Goal: Connect with others: Connect with other users

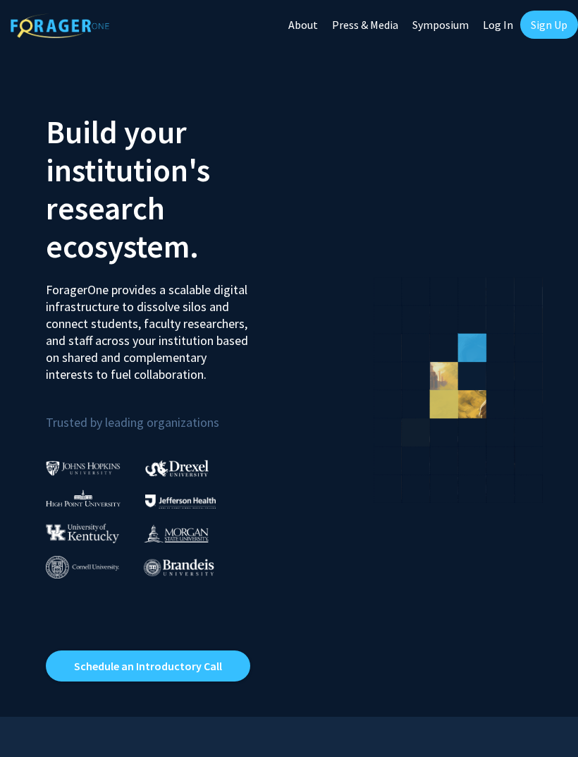
click at [493, 26] on link "Log In" at bounding box center [498, 24] width 44 height 49
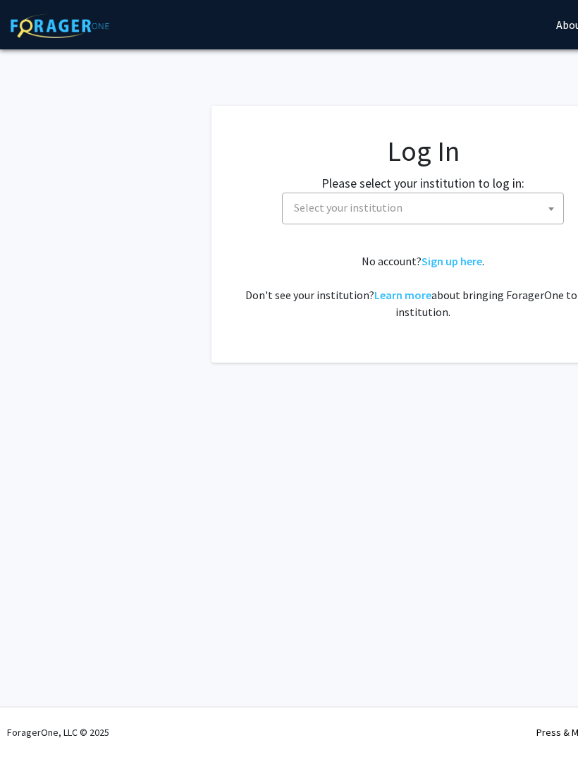
click at [305, 220] on span "Select your institution" at bounding box center [425, 207] width 275 height 29
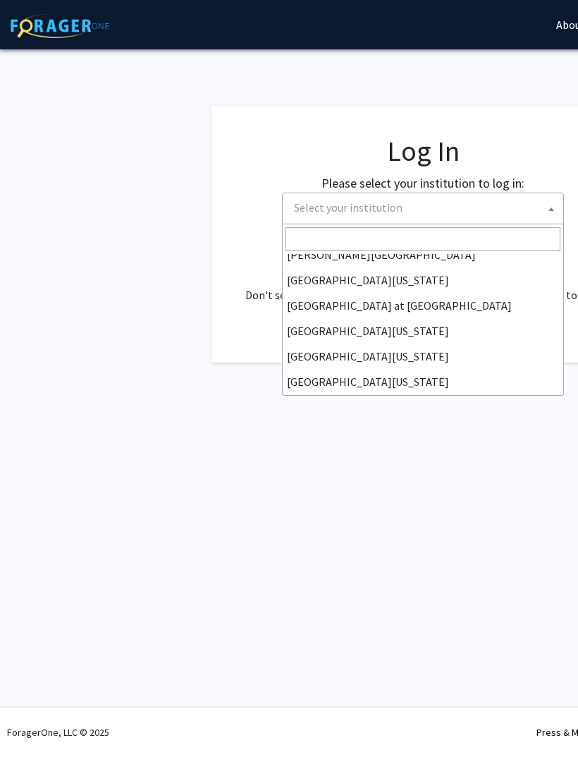
scroll to position [490, 0]
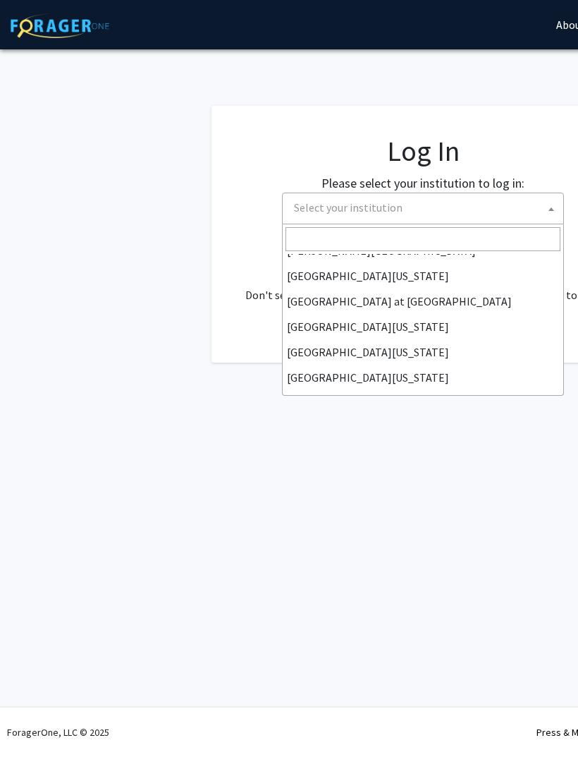
select select "31"
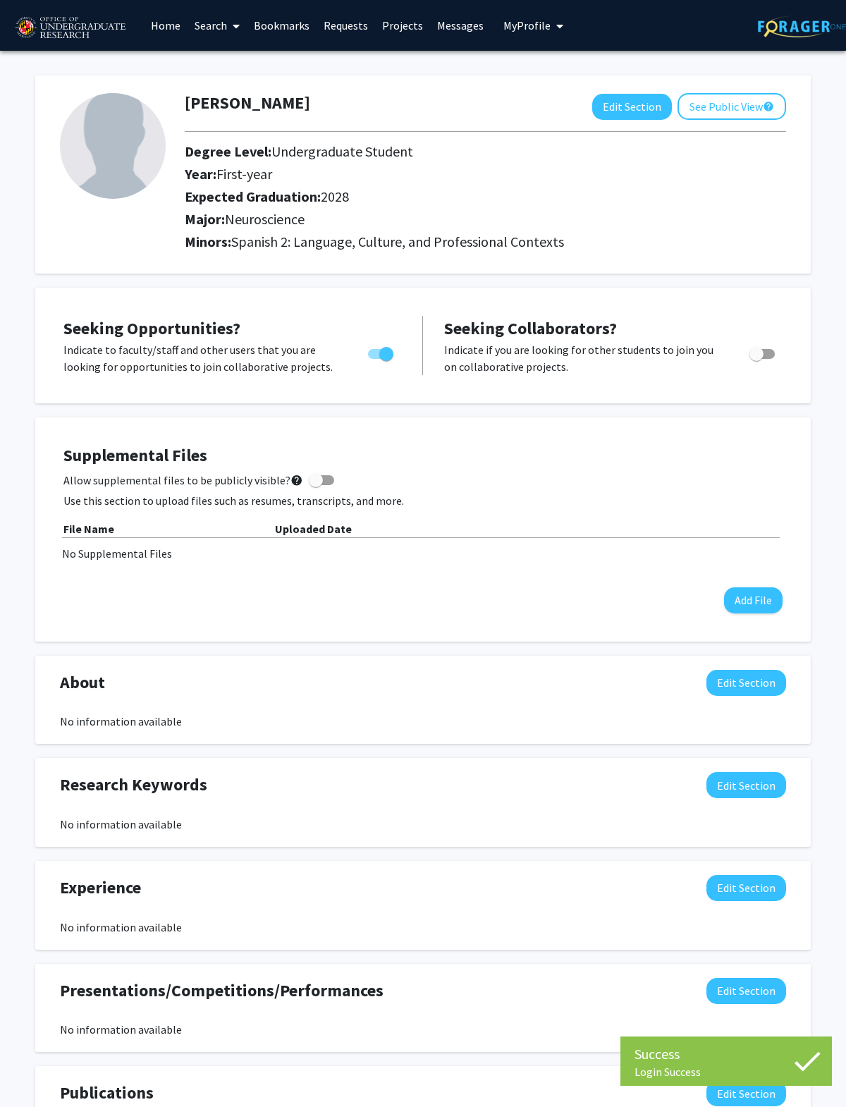
click at [623, 111] on button "Edit Section" at bounding box center [632, 107] width 80 height 26
select select "first-year"
select select "2028"
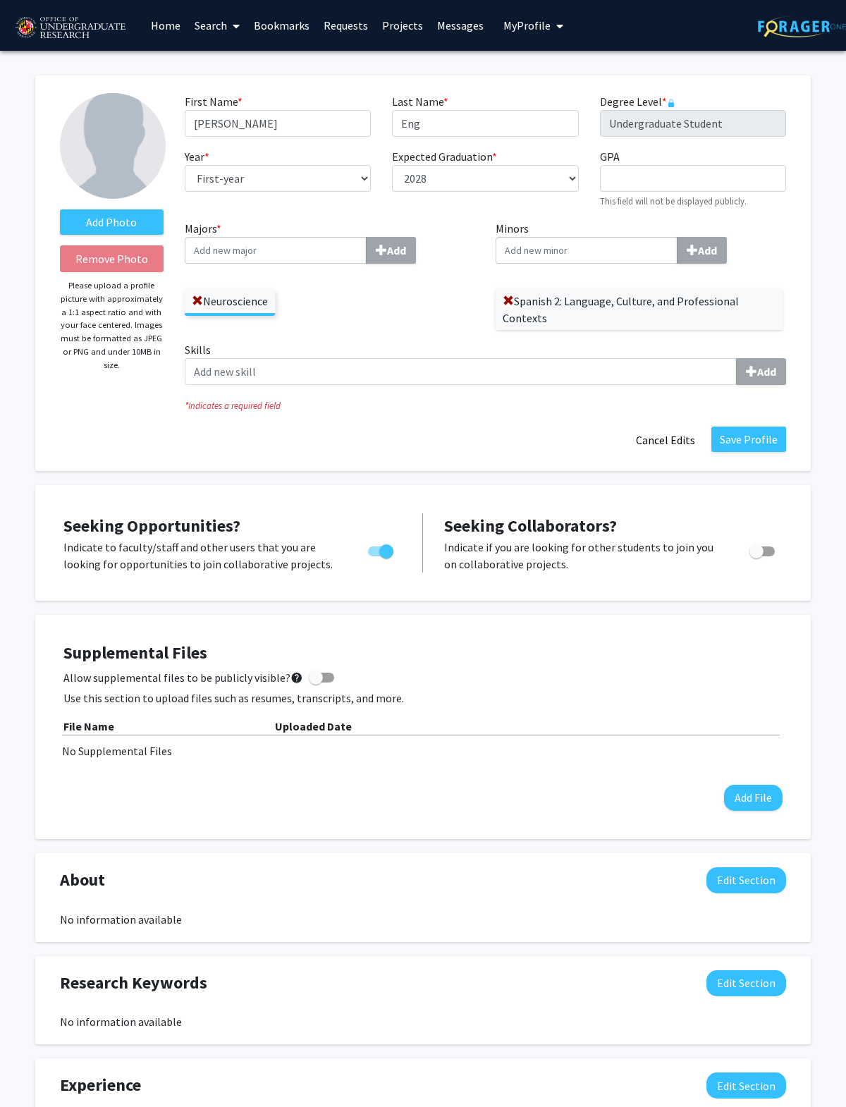
click at [312, 247] on input "Majors * Add" at bounding box center [276, 250] width 182 height 27
type input "pub"
click at [224, 337] on span "lic Policy" at bounding box center [233, 330] width 43 height 14
click at [224, 264] on input "pub" at bounding box center [276, 250] width 182 height 27
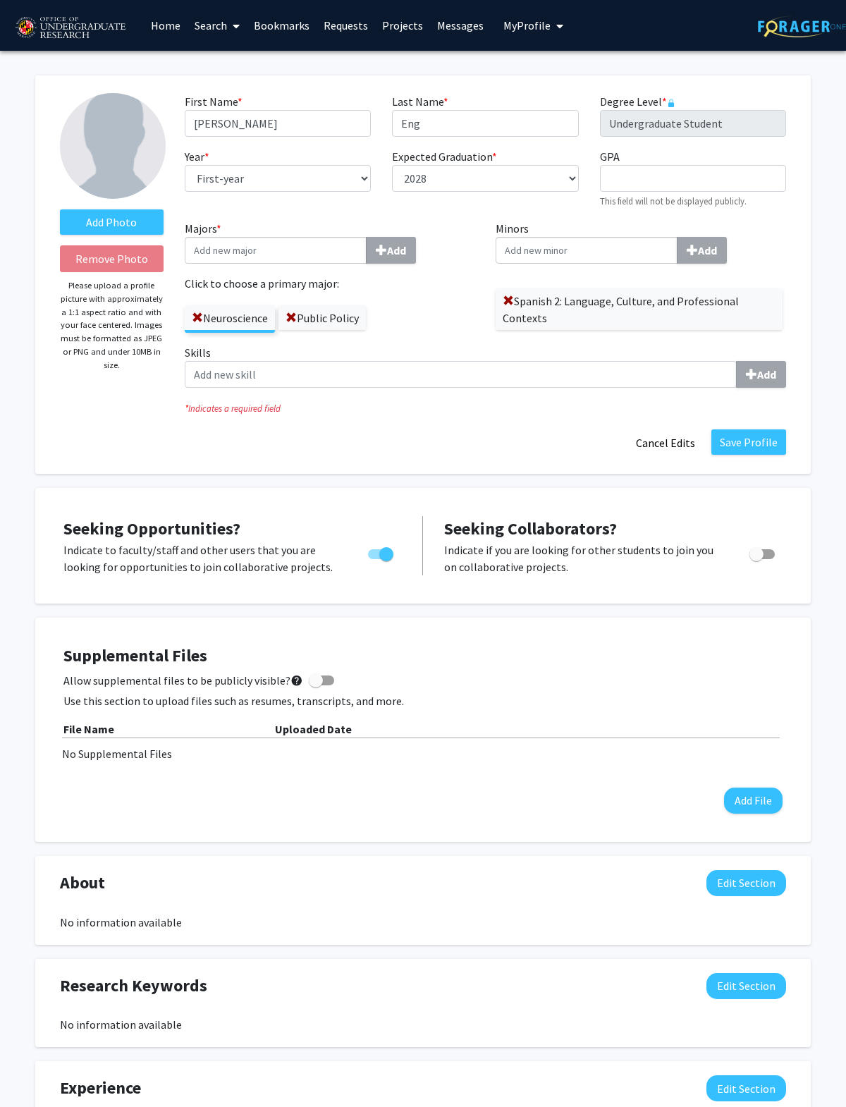
click at [505, 295] on span at bounding box center [508, 300] width 11 height 11
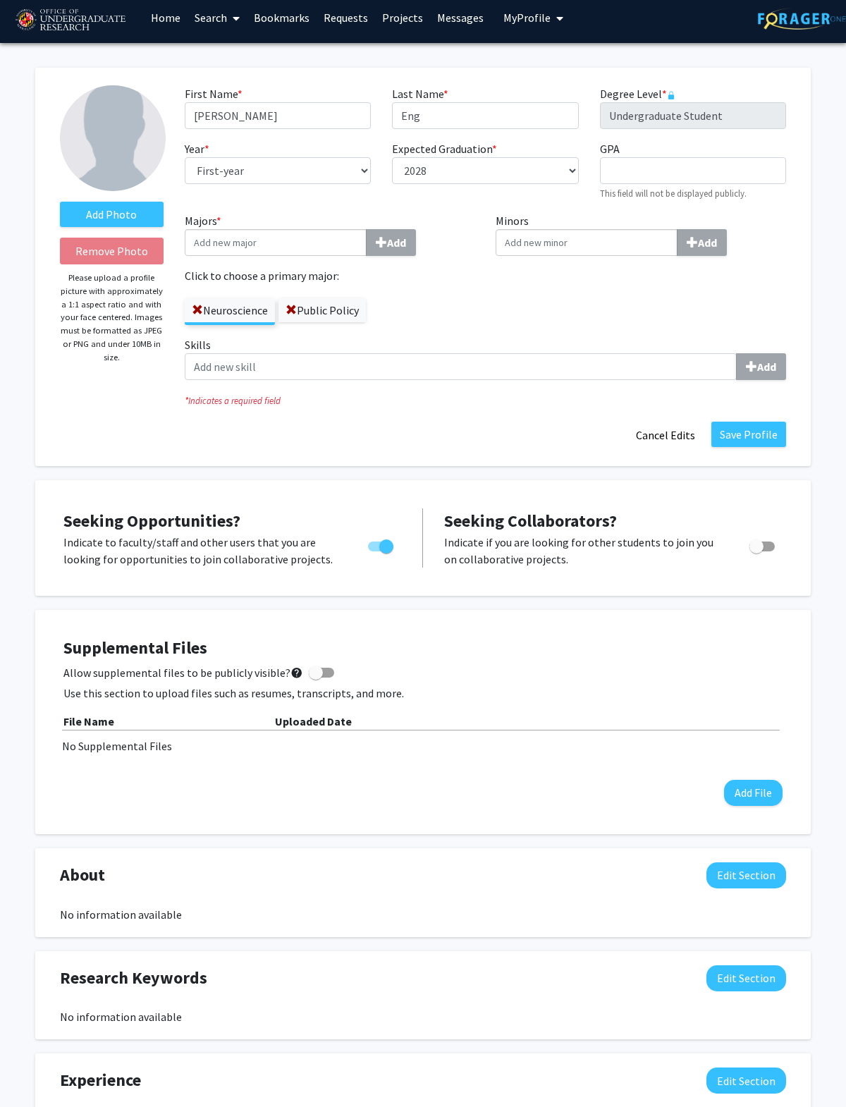
scroll to position [11, 0]
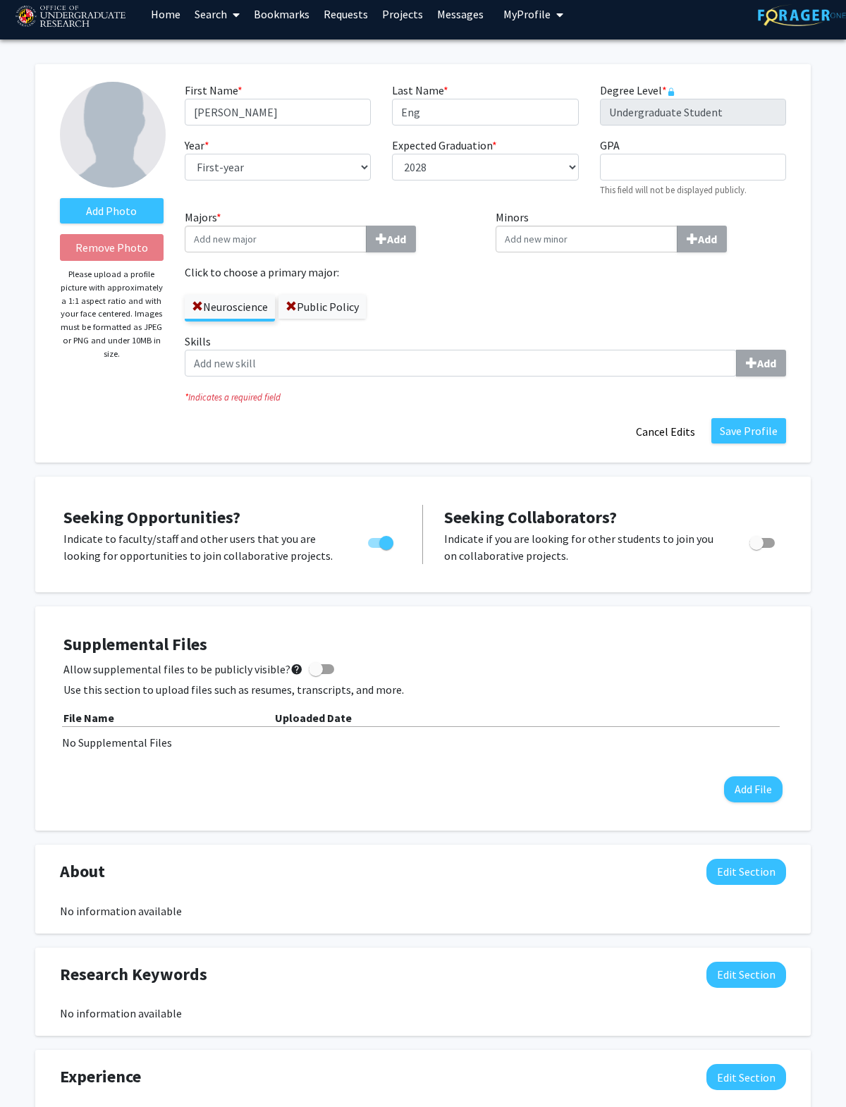
click at [609, 245] on input "Minors Add" at bounding box center [587, 239] width 182 height 27
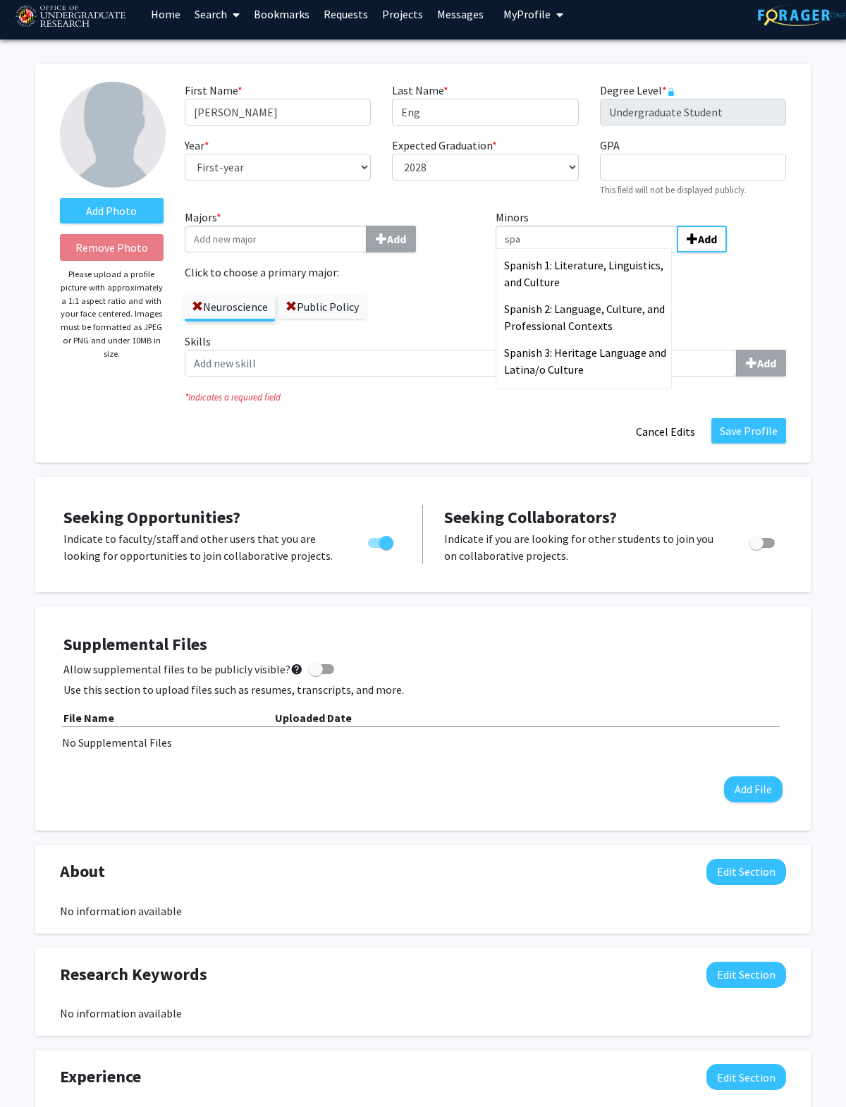
type input "spa"
click at [618, 317] on span "nish 2: Language, Culture, and Professional Contexts" at bounding box center [584, 317] width 161 height 31
click at [618, 252] on input "spa" at bounding box center [587, 239] width 182 height 27
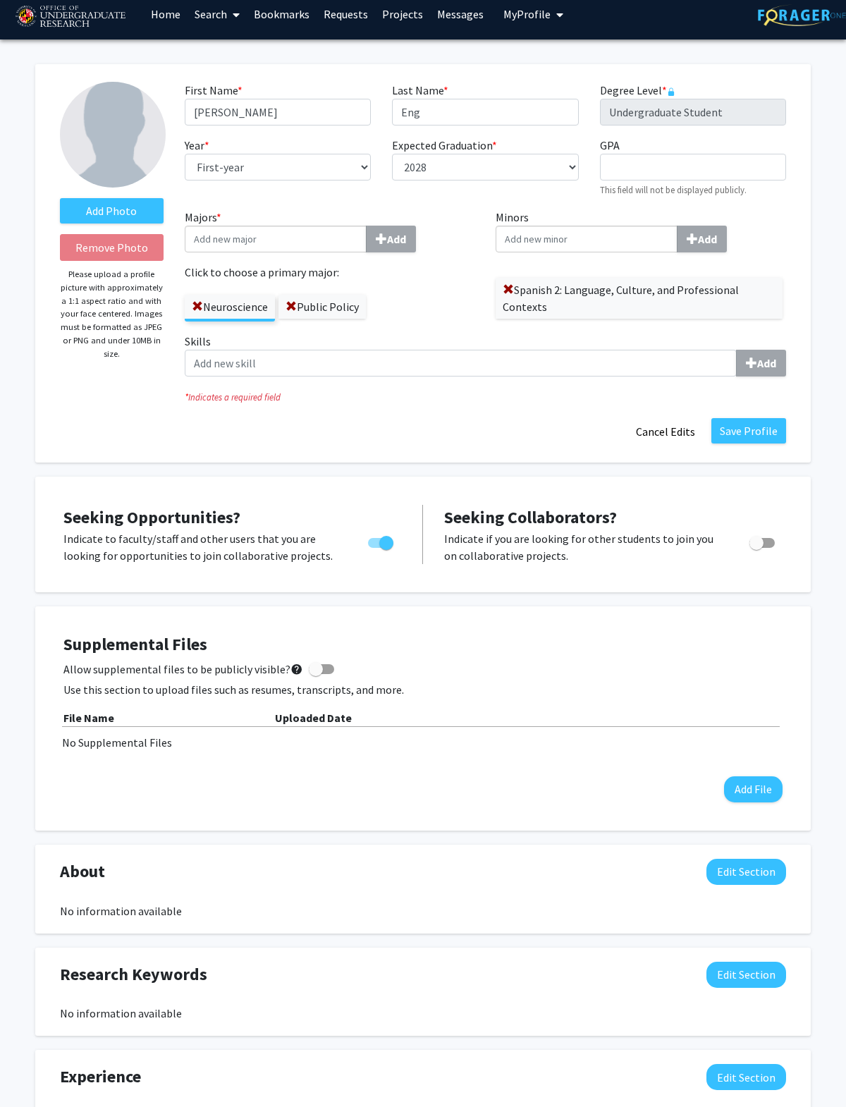
click at [758, 422] on button "Save Profile" at bounding box center [748, 430] width 75 height 25
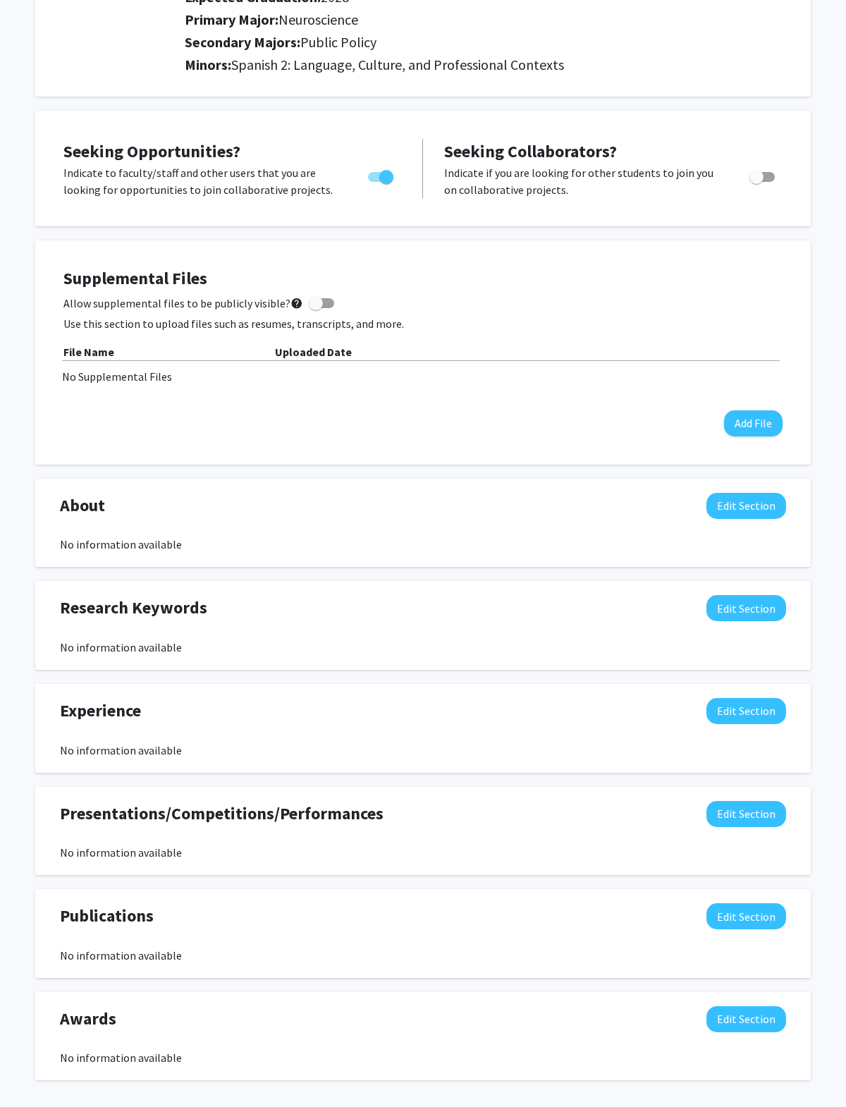
scroll to position [0, 0]
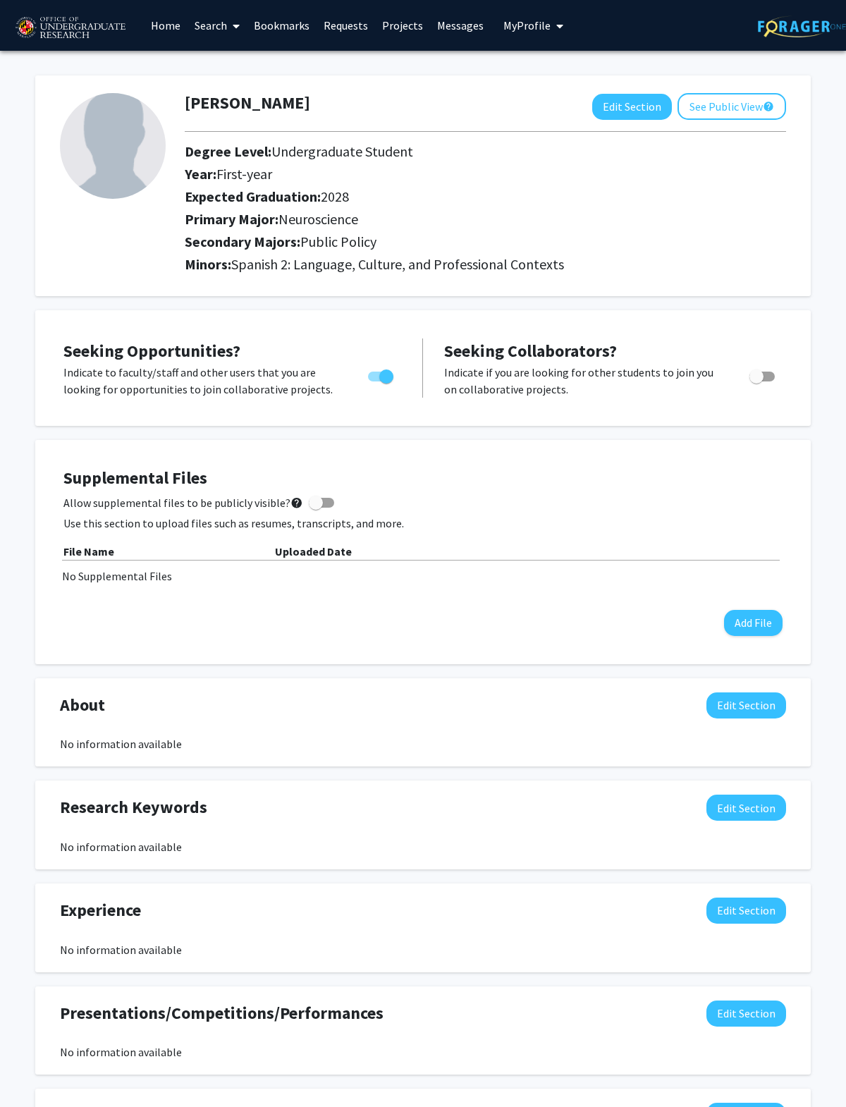
click at [204, 30] on link "Search" at bounding box center [217, 25] width 59 height 49
click at [267, 90] on span "Students" at bounding box center [231, 93] width 86 height 28
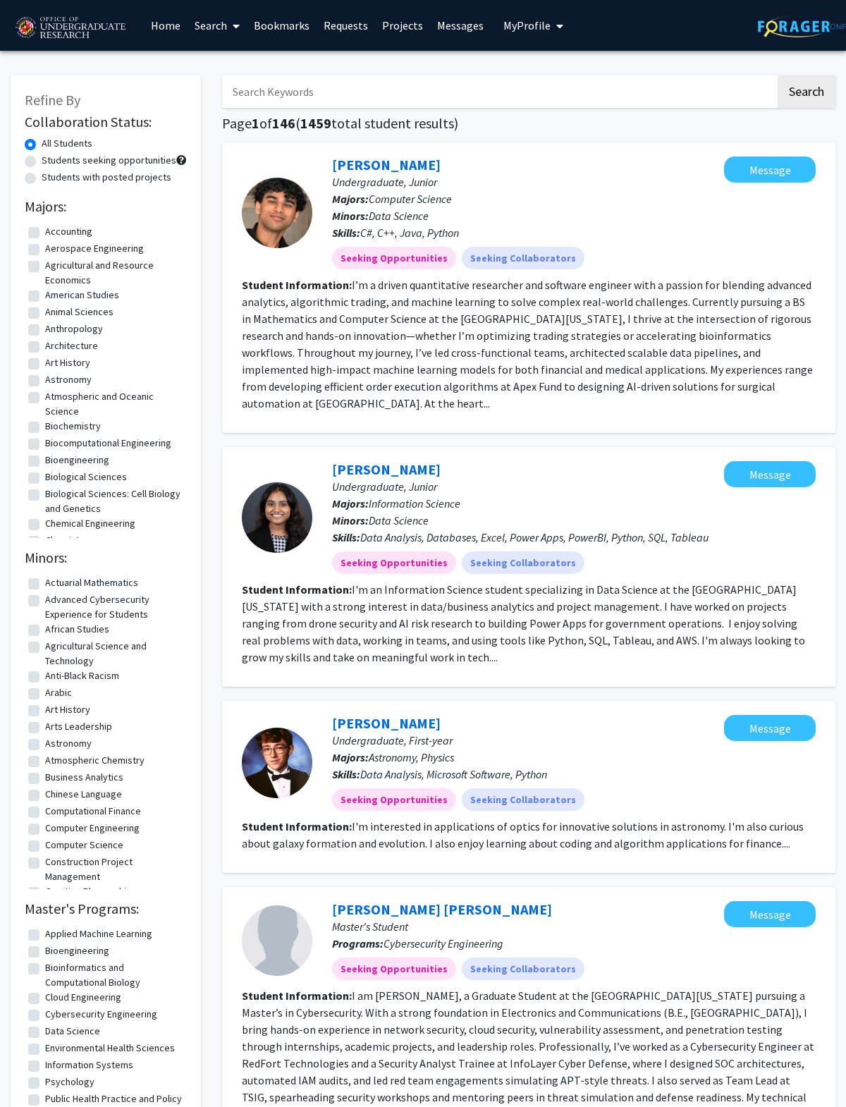
click at [222, 28] on link "Search" at bounding box center [217, 25] width 59 height 49
click at [238, 59] on span "Faculty/Staff" at bounding box center [240, 65] width 104 height 28
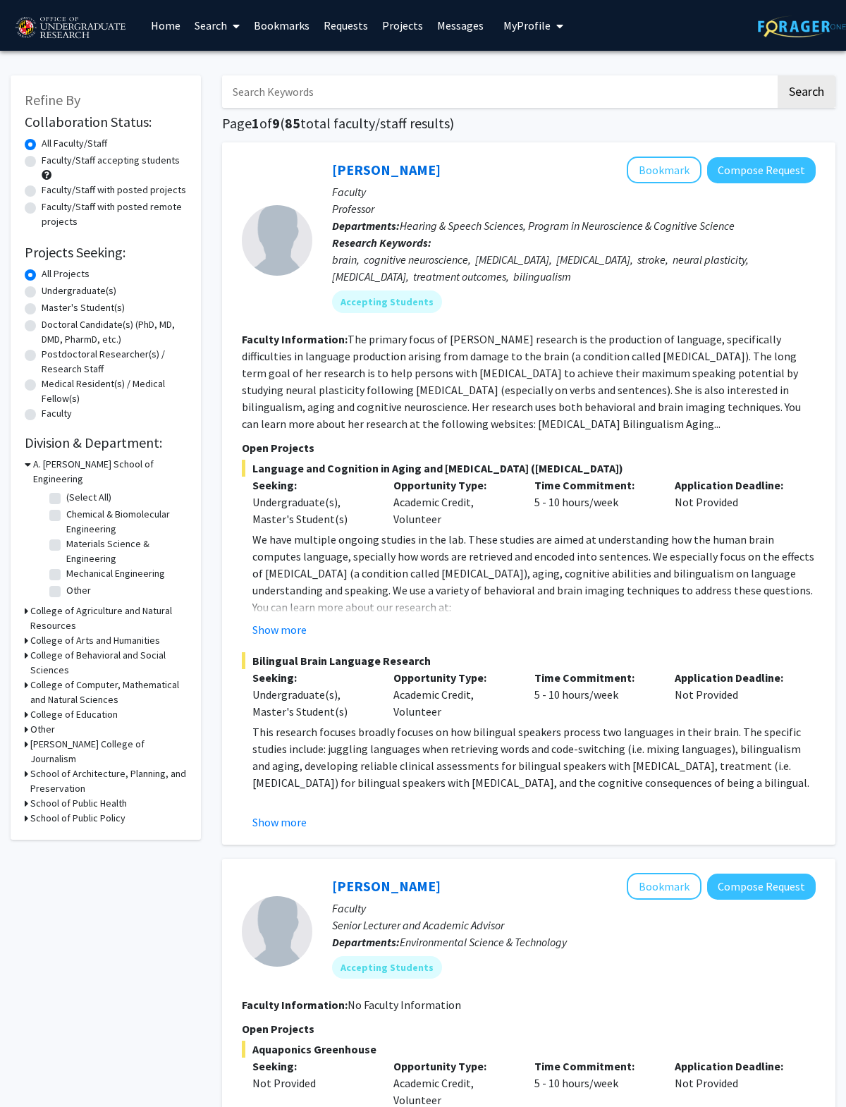
click at [262, 828] on button "Show more" at bounding box center [279, 822] width 54 height 17
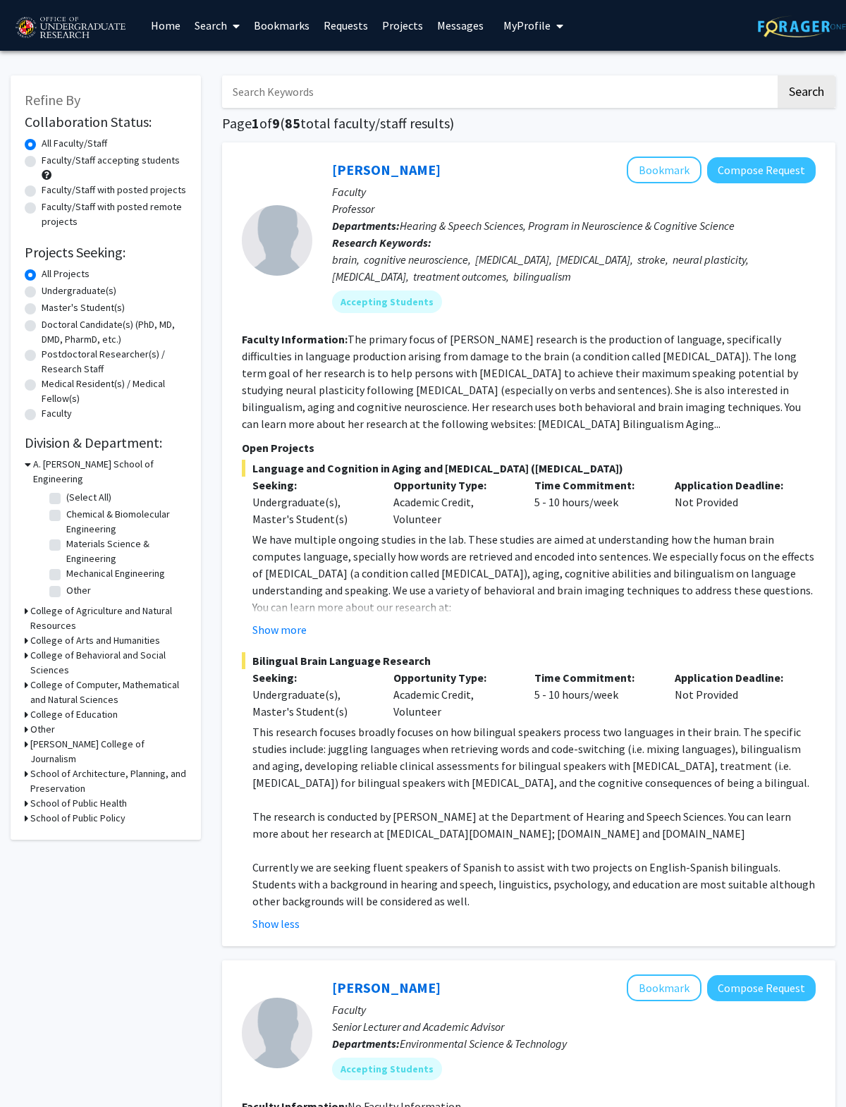
click at [155, 164] on label "Faculty/Staff accepting students" at bounding box center [111, 160] width 138 height 15
click at [51, 162] on input "Faculty/Staff accepting students" at bounding box center [46, 157] width 9 height 9
radio input "true"
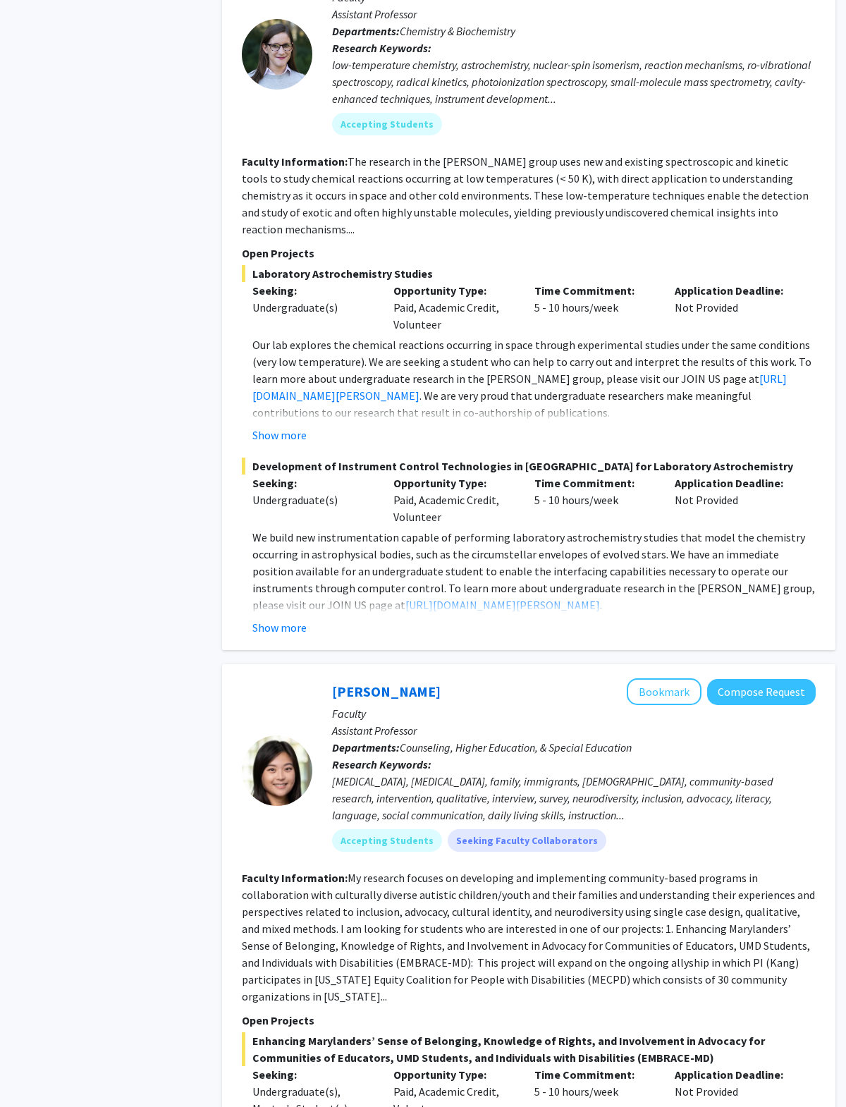
scroll to position [2789, 0]
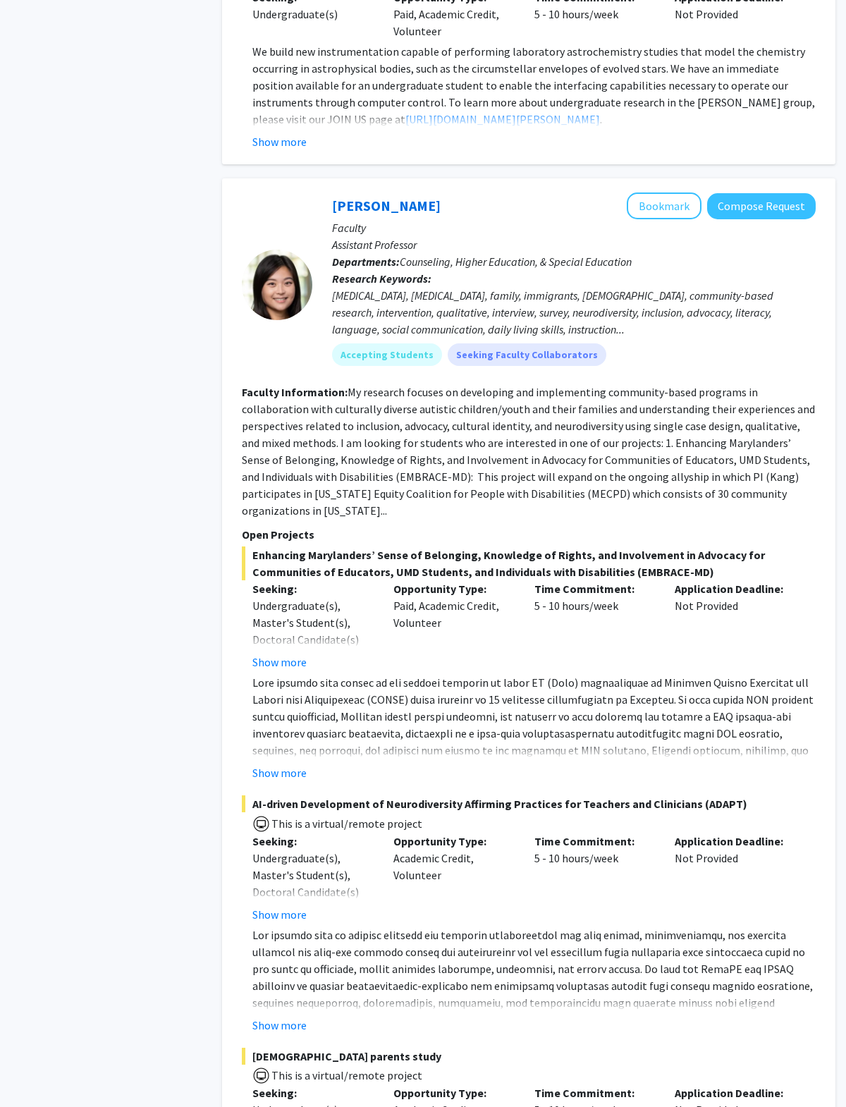
click at [298, 764] on button "Show more" at bounding box center [279, 772] width 54 height 17
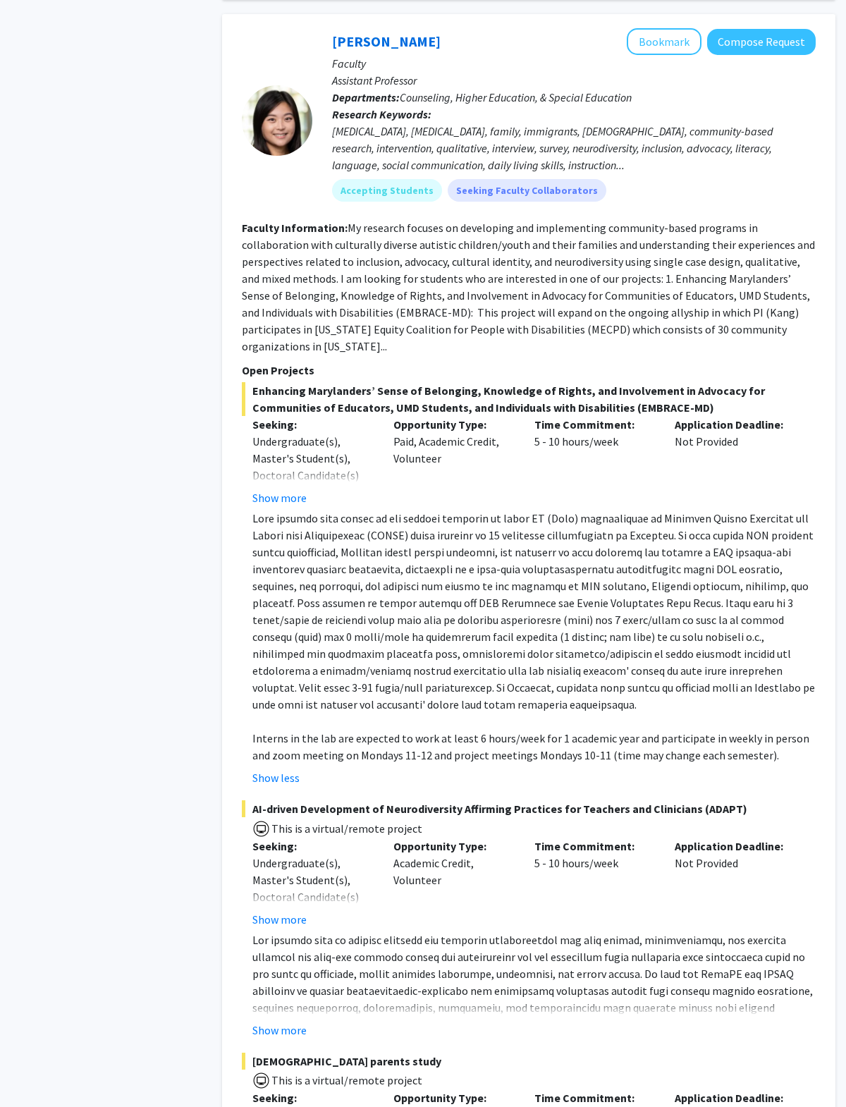
scroll to position [3435, 0]
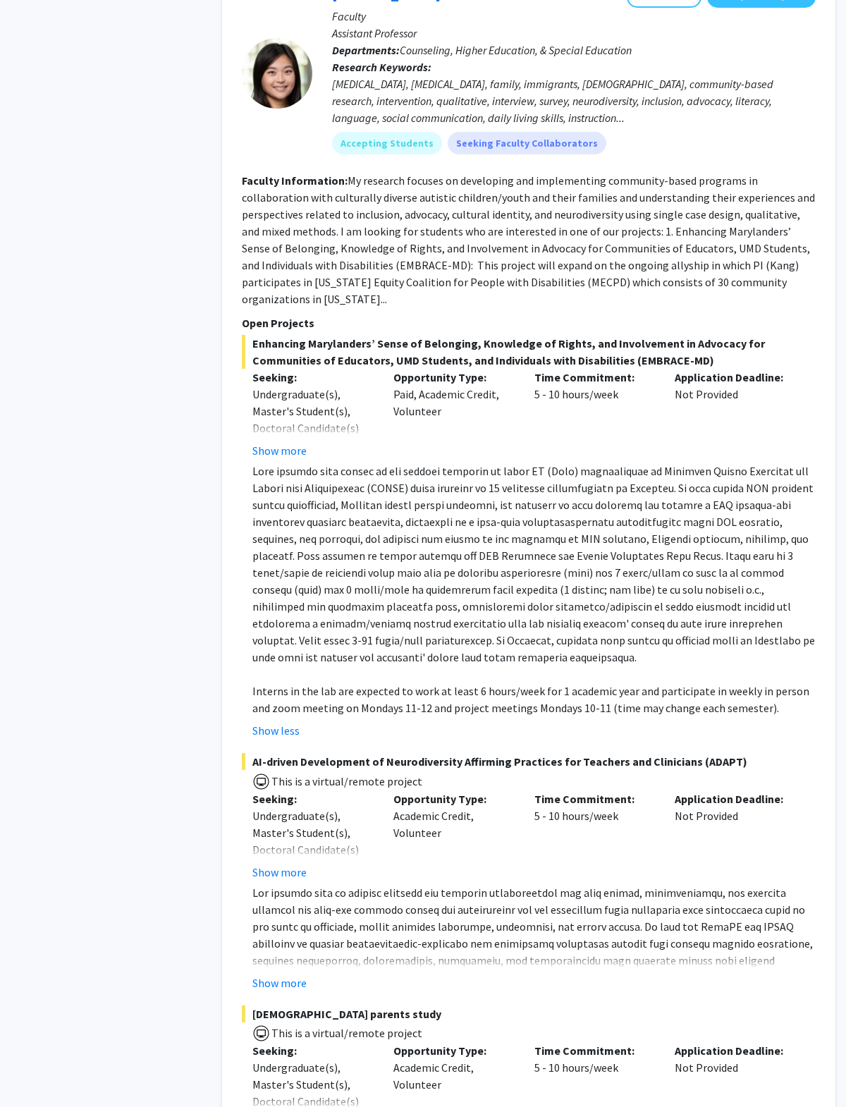
click at [272, 975] on button "Show more" at bounding box center [279, 983] width 54 height 17
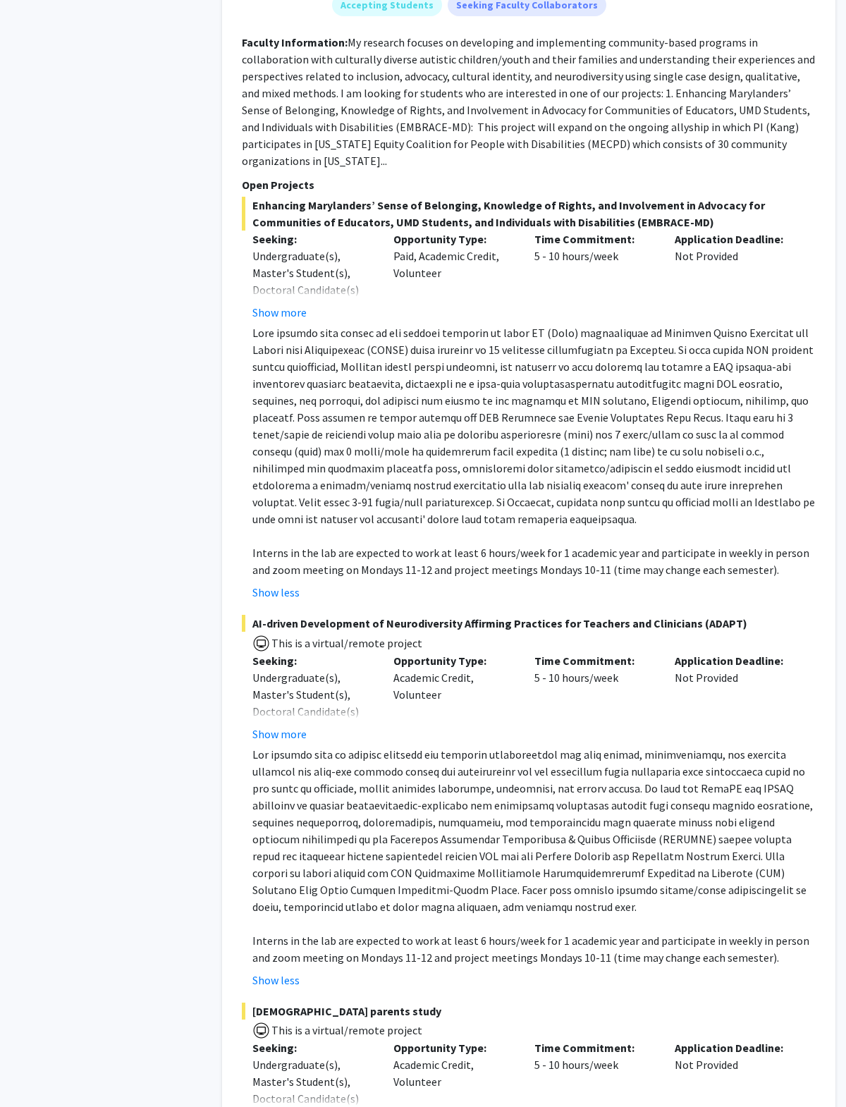
scroll to position [3613, 0]
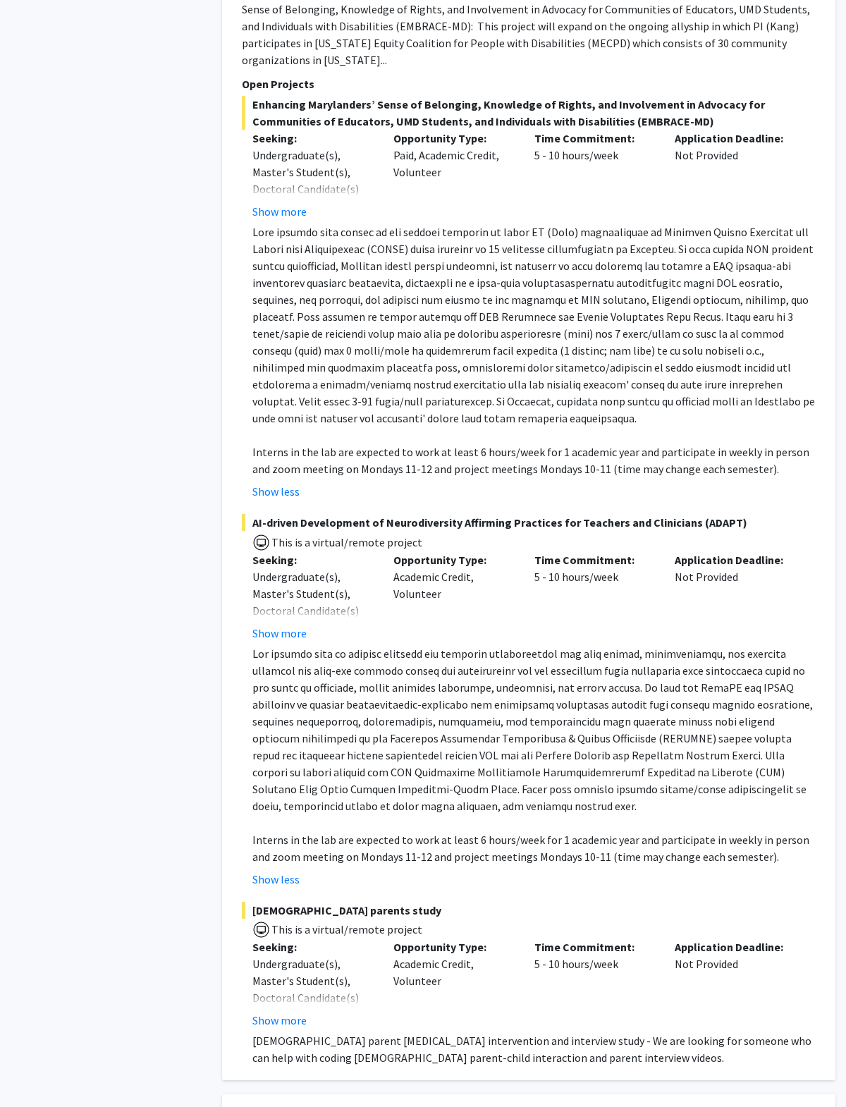
click at [296, 625] on button "Show more" at bounding box center [279, 633] width 54 height 17
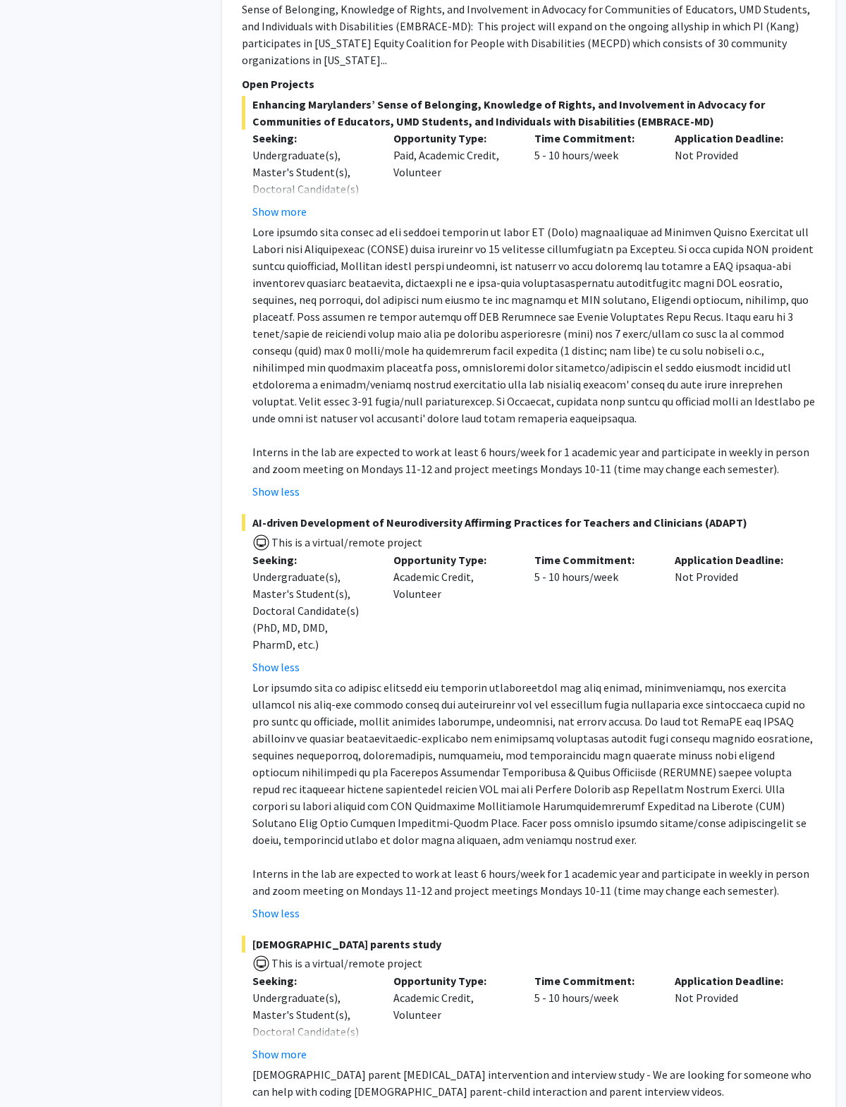
click at [283, 659] on button "Show less" at bounding box center [275, 667] width 47 height 17
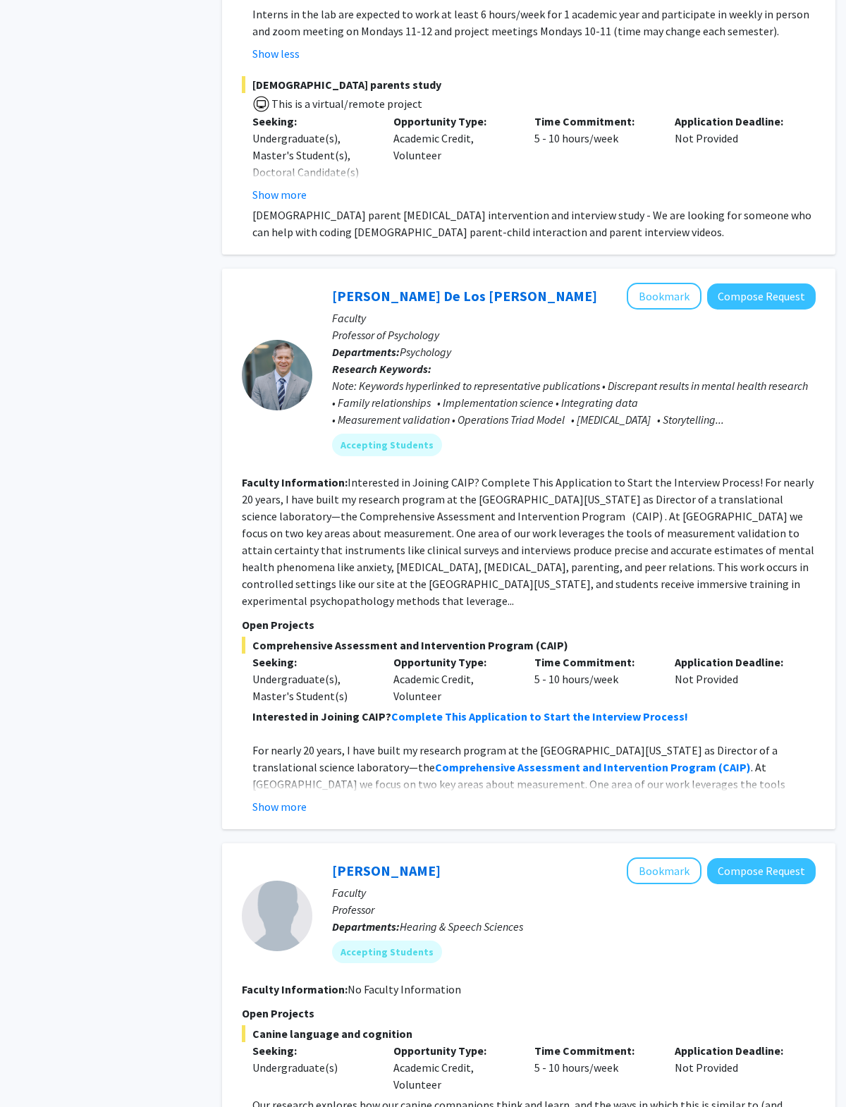
scroll to position [4564, 0]
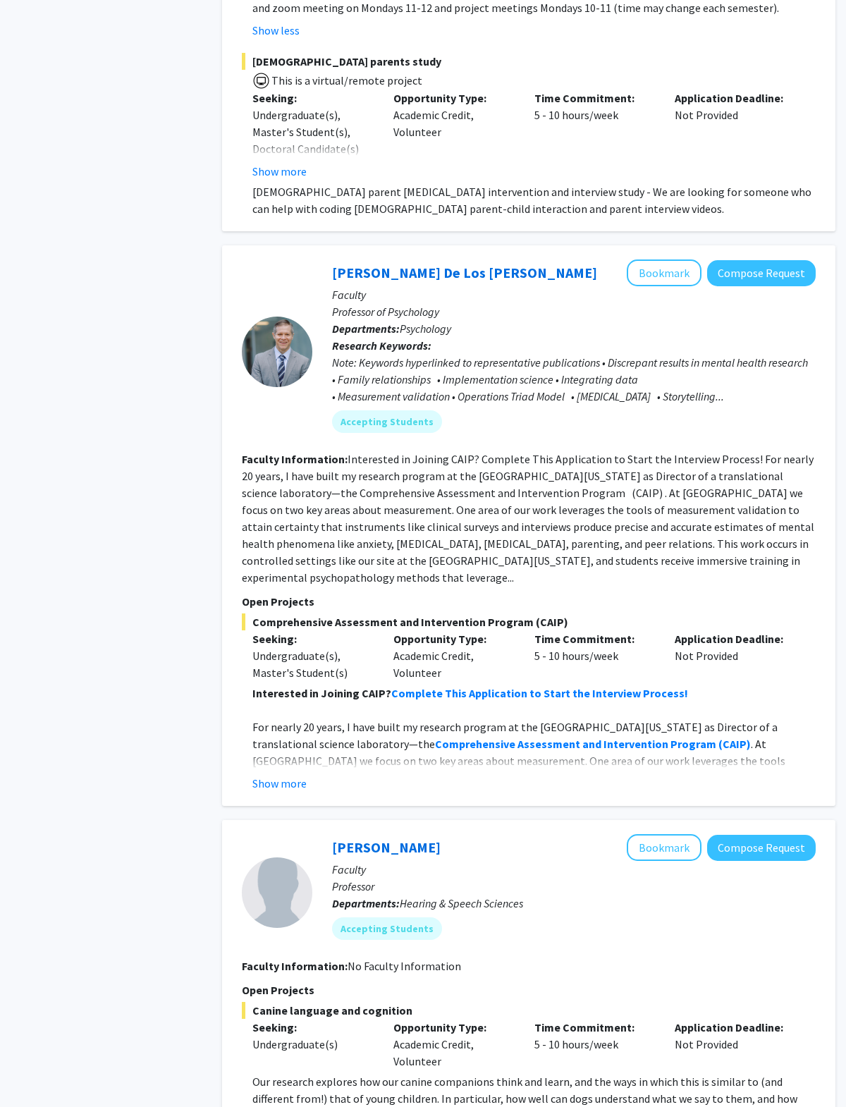
click at [300, 775] on button "Show more" at bounding box center [279, 783] width 54 height 17
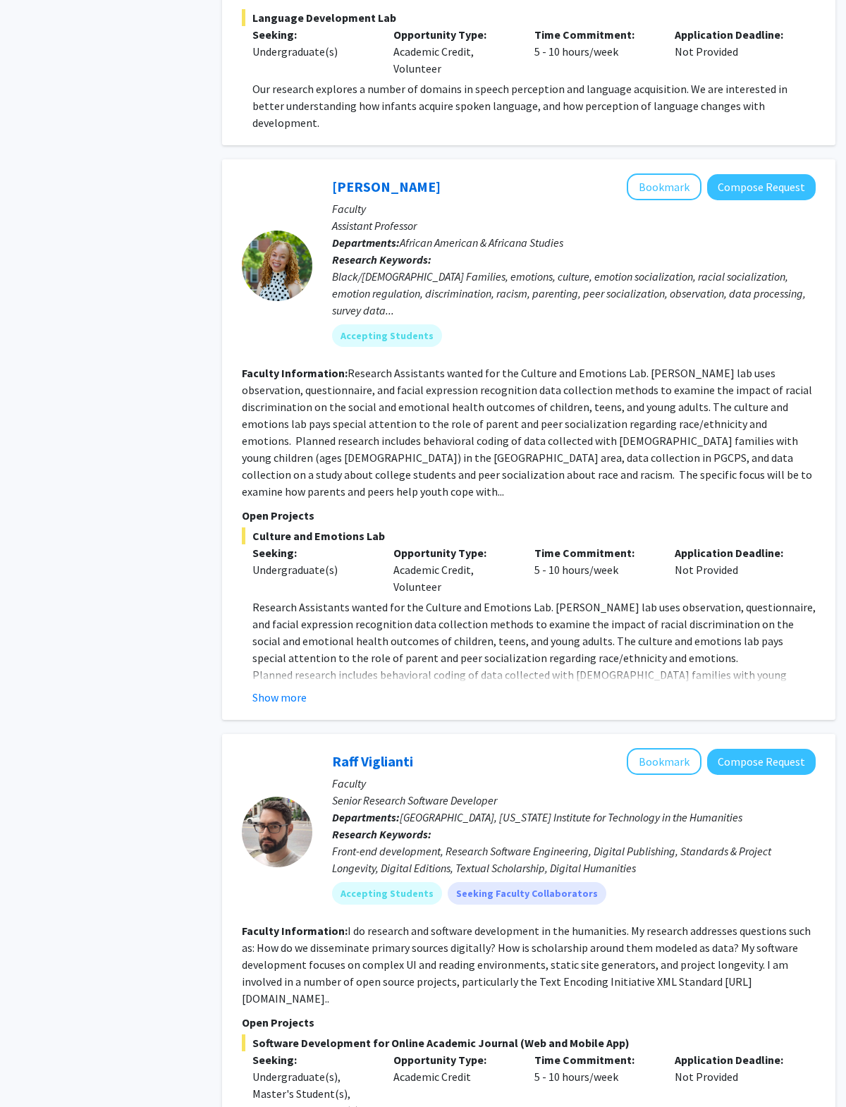
click at [276, 689] on button "Show more" at bounding box center [279, 697] width 54 height 17
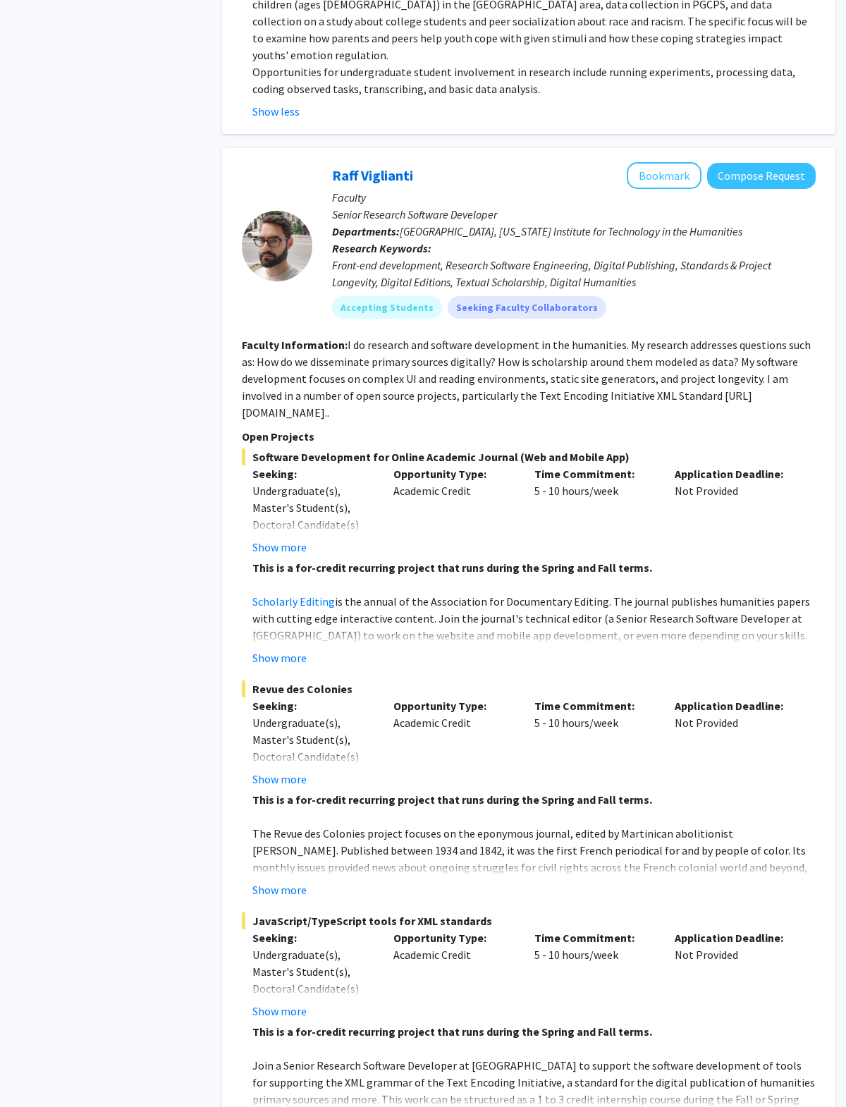
scroll to position [6583, 0]
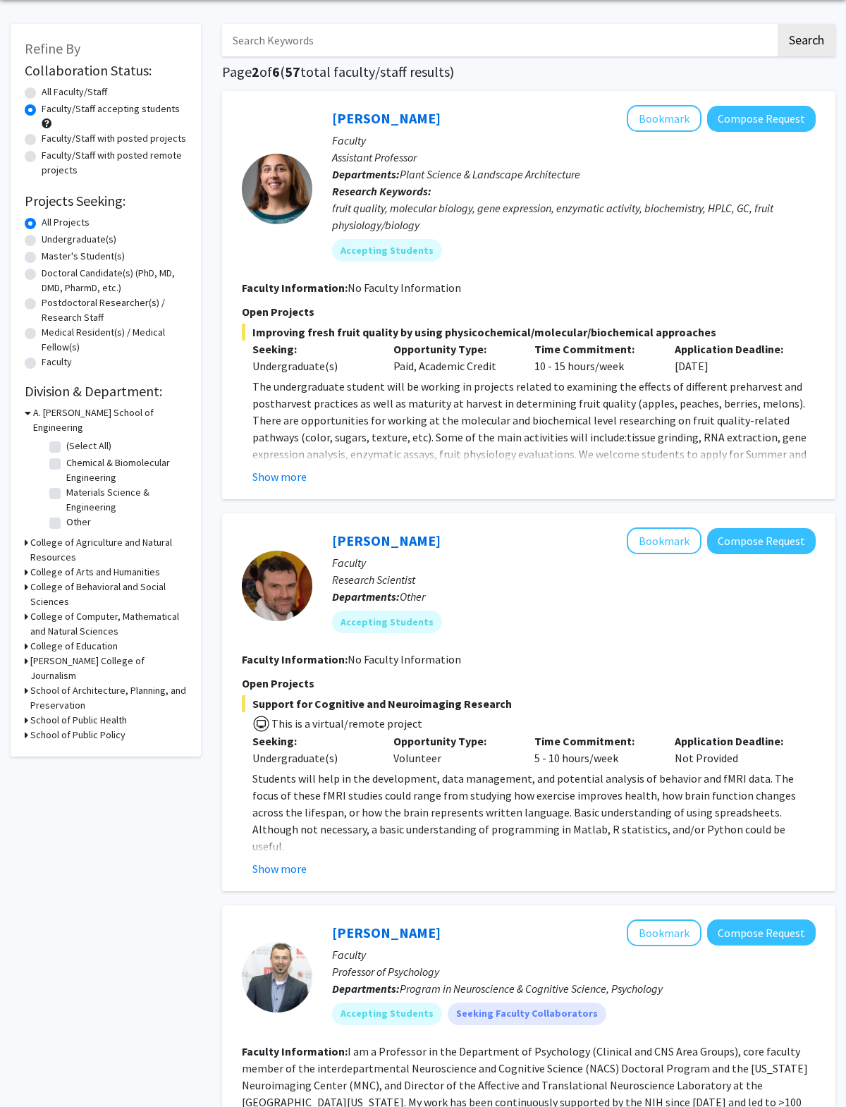
scroll to position [58, 0]
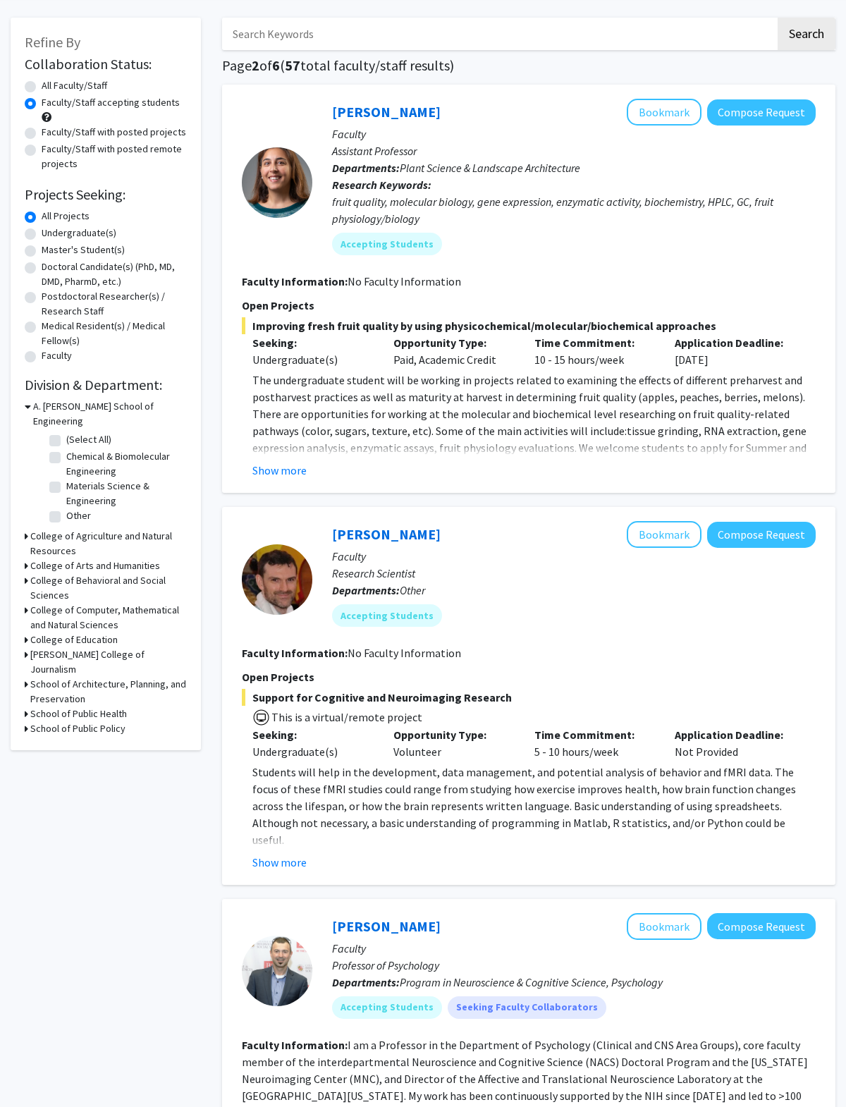
click at [293, 868] on button "Show more" at bounding box center [279, 862] width 54 height 17
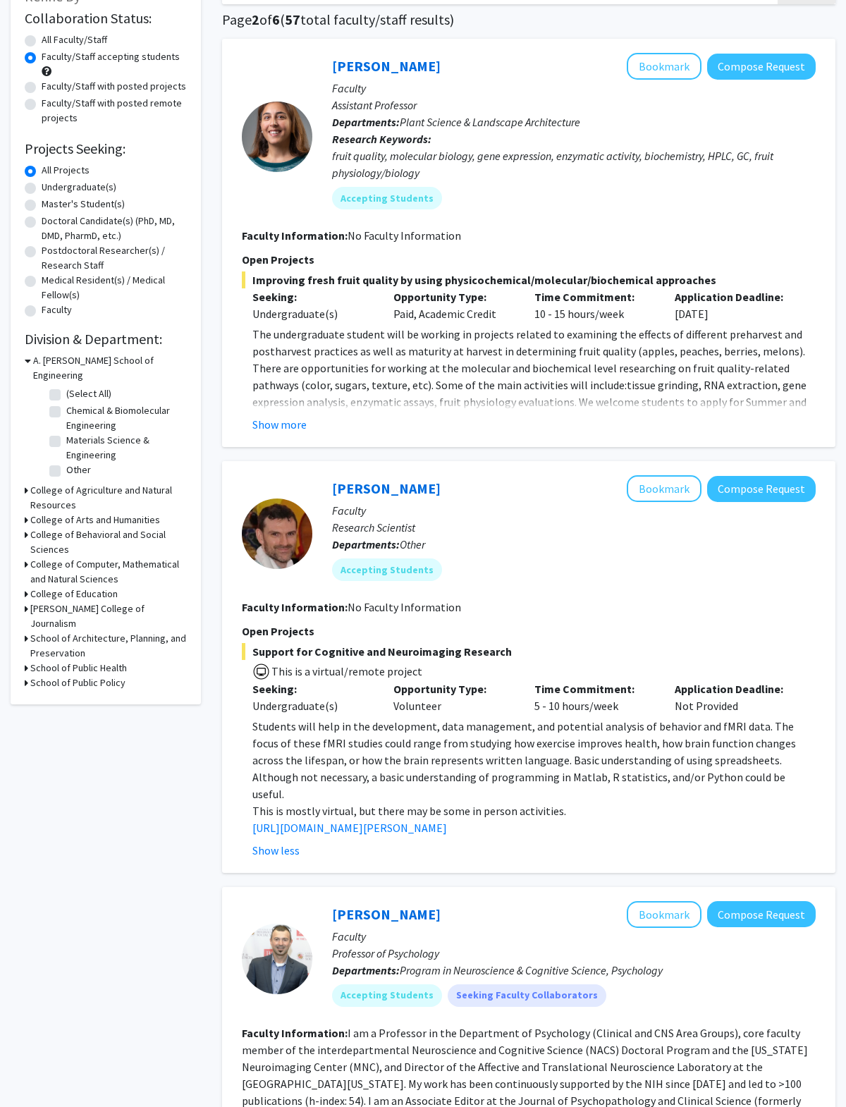
scroll to position [104, 0]
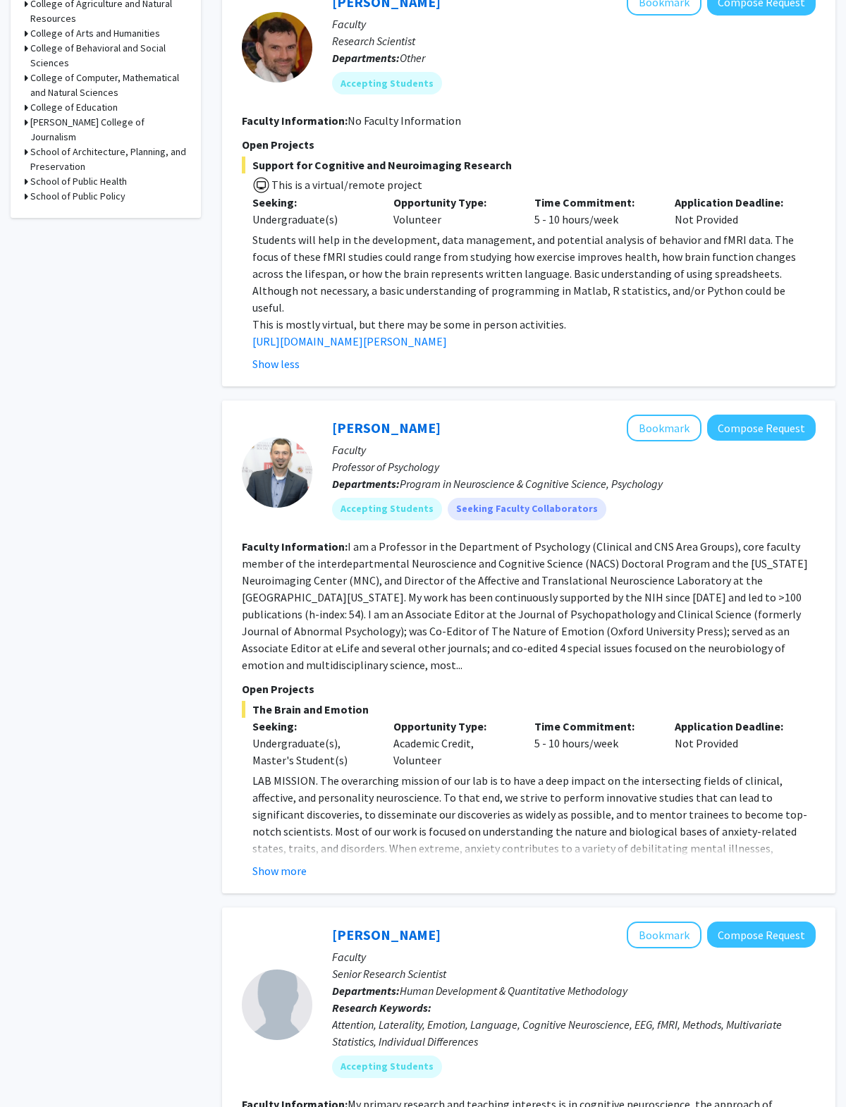
click at [290, 862] on button "Show more" at bounding box center [279, 870] width 54 height 17
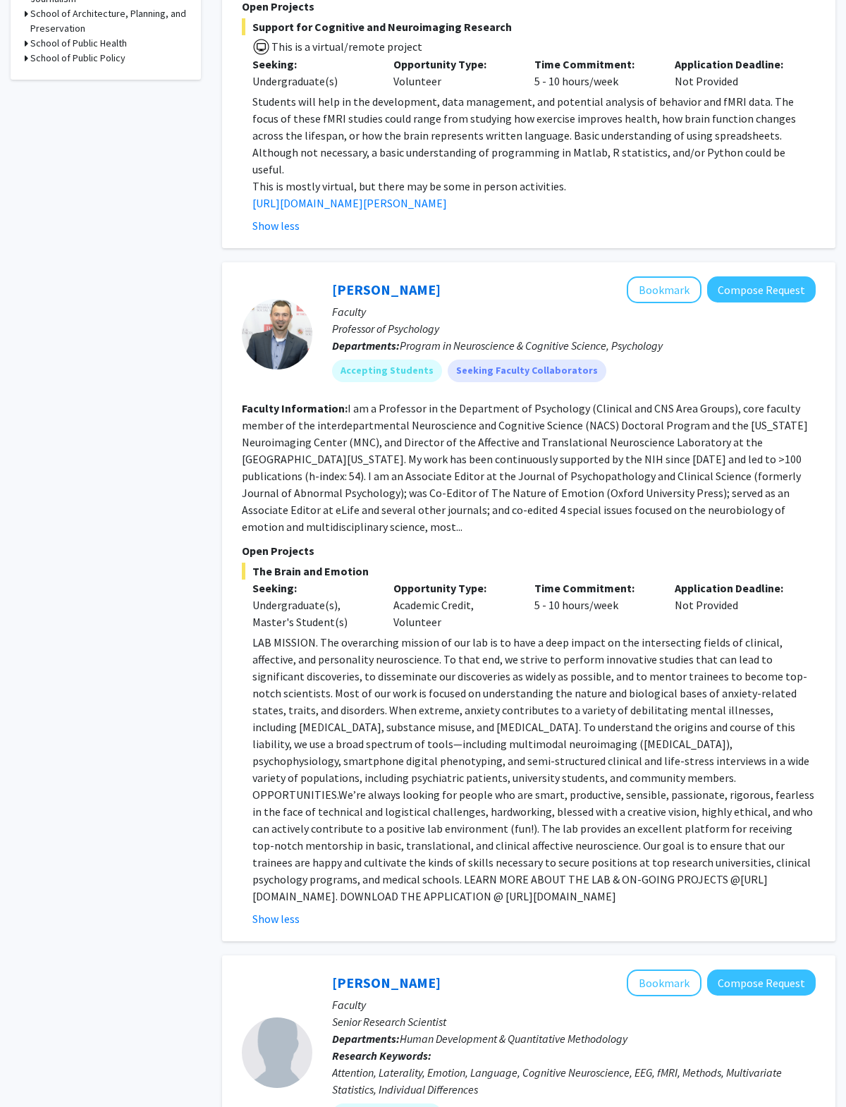
scroll to position [743, 0]
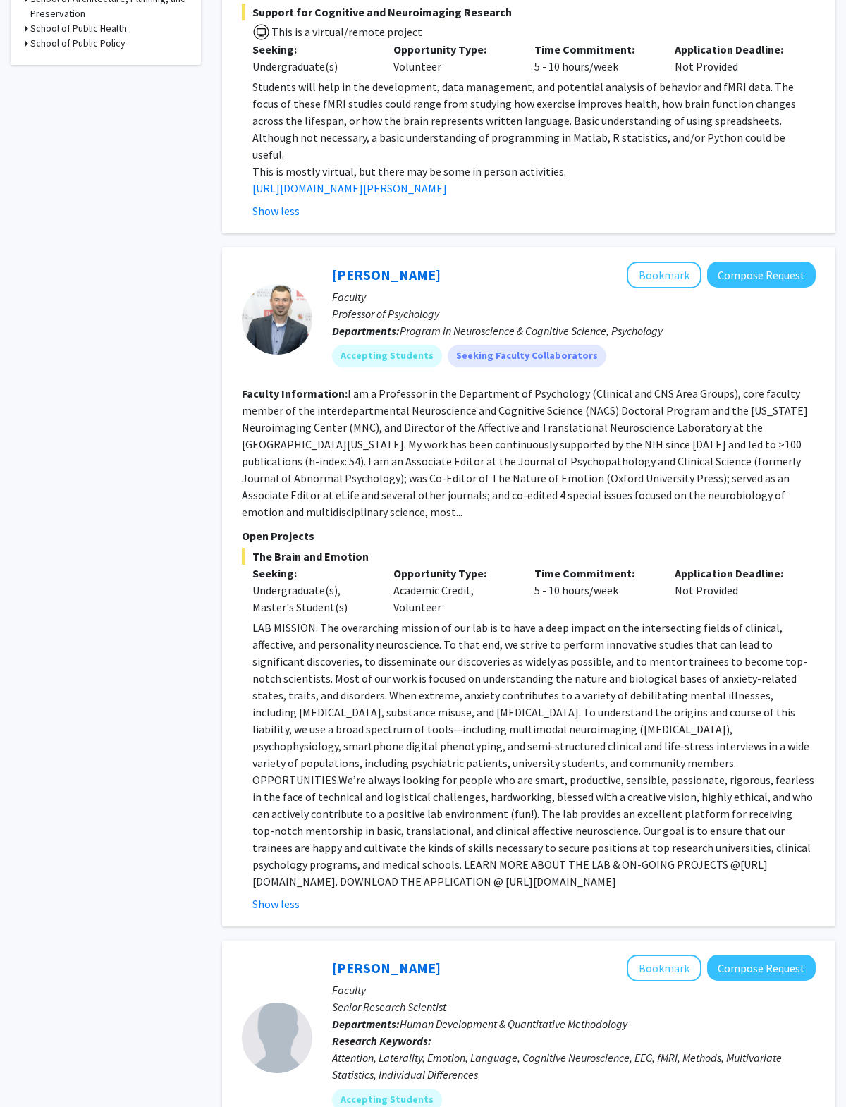
click at [747, 262] on button "Compose Request" at bounding box center [761, 275] width 109 height 26
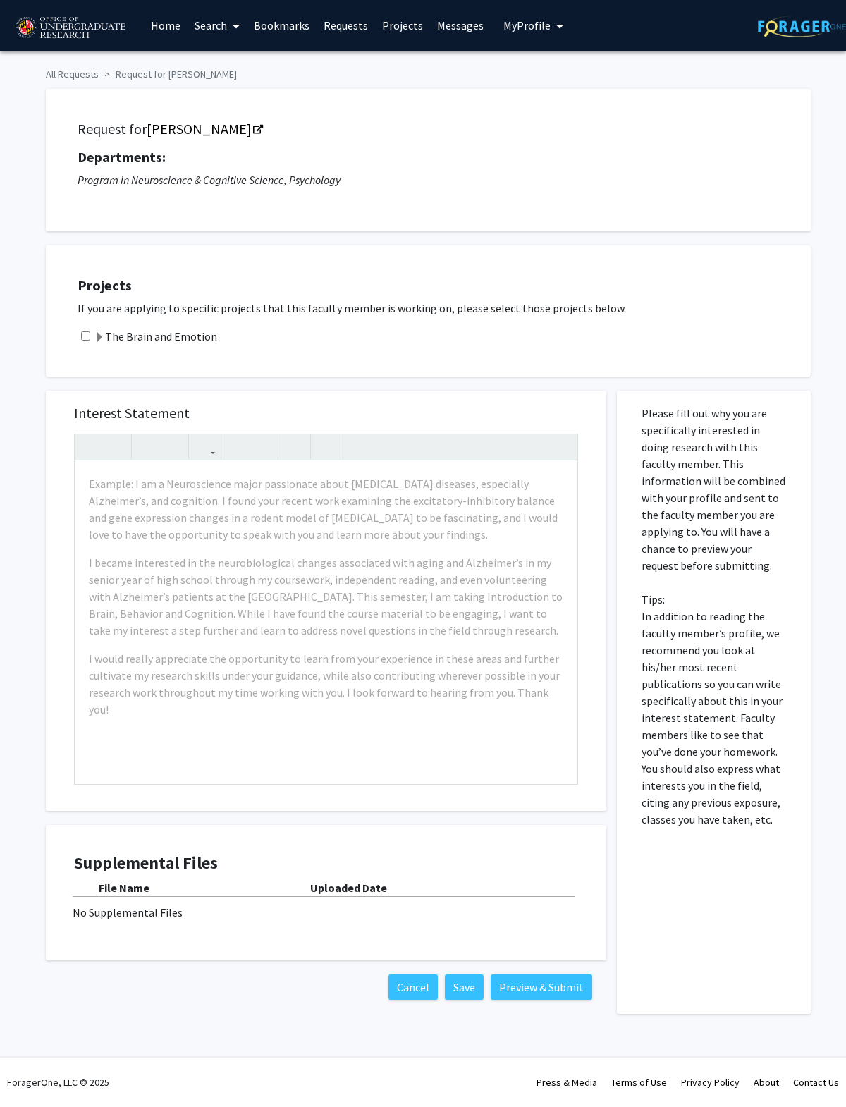
click at [152, 340] on label "The Brain and Emotion" at bounding box center [155, 336] width 123 height 17
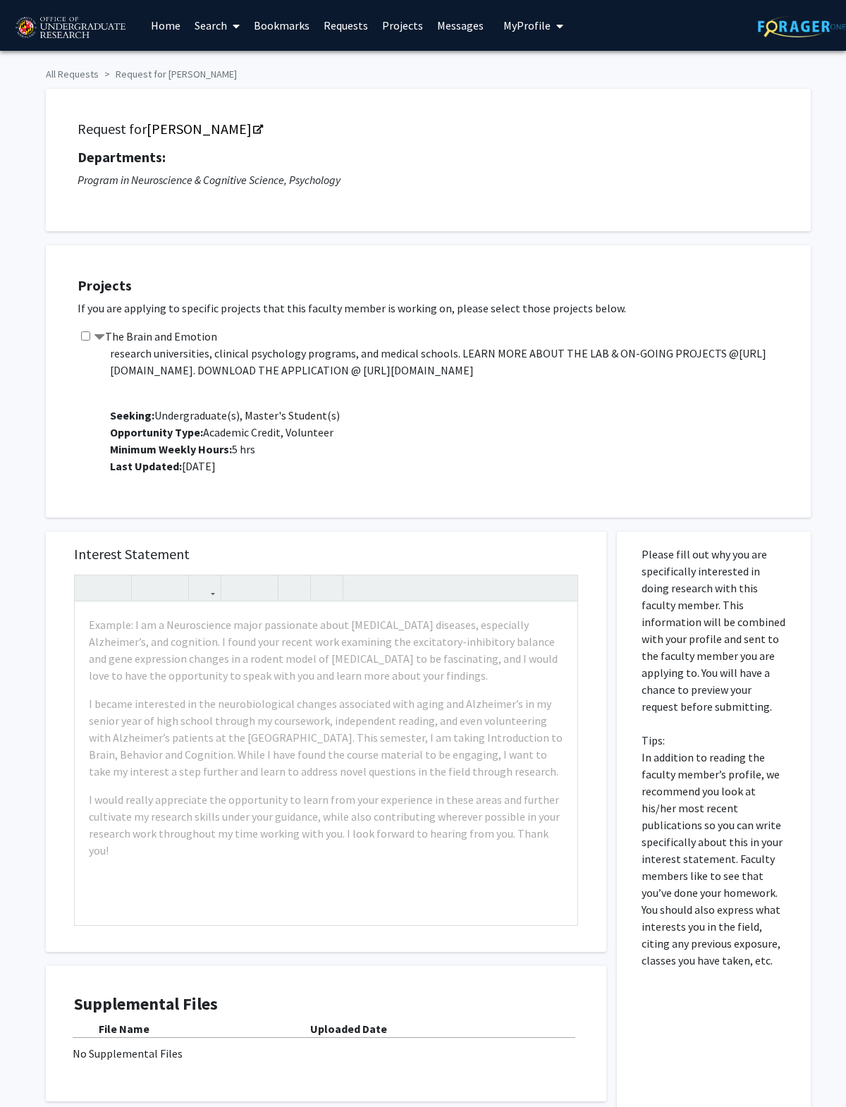
scroll to position [203, 0]
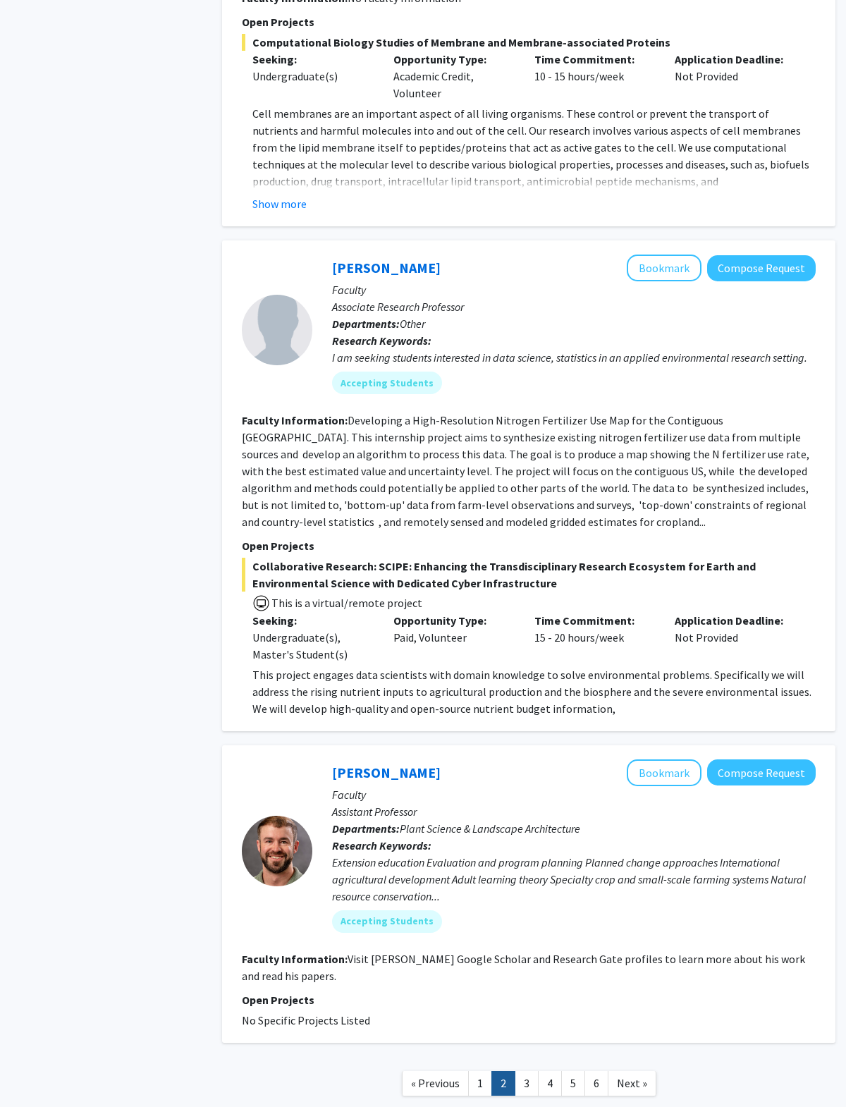
scroll to position [3602, 0]
click at [522, 1072] on link "3" at bounding box center [527, 1084] width 24 height 25
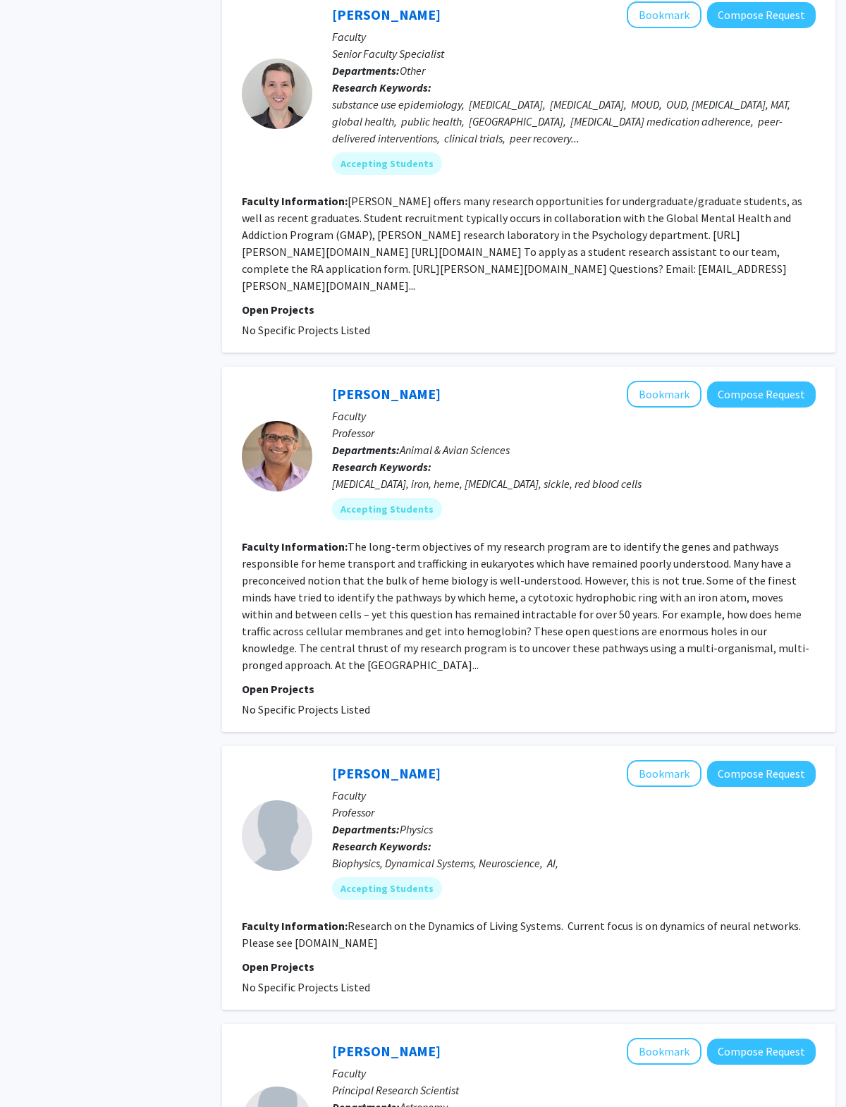
scroll to position [1453, 0]
